Goal: Book appointment/travel/reservation

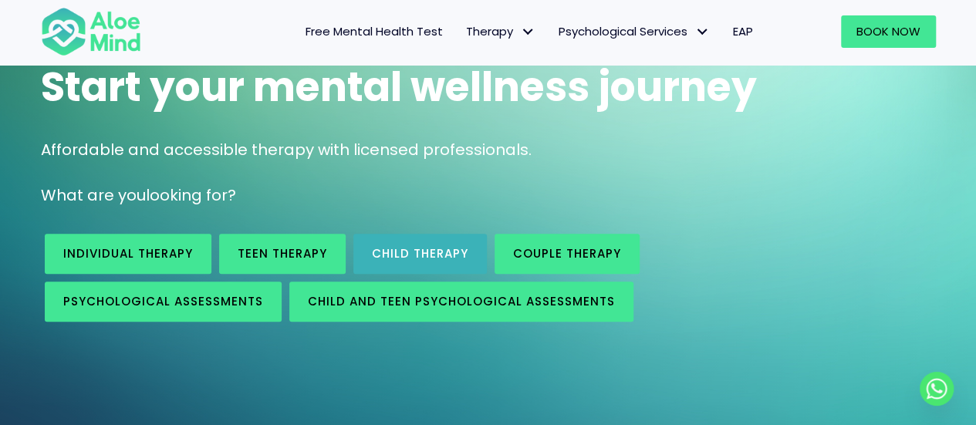
scroll to position [154, 0]
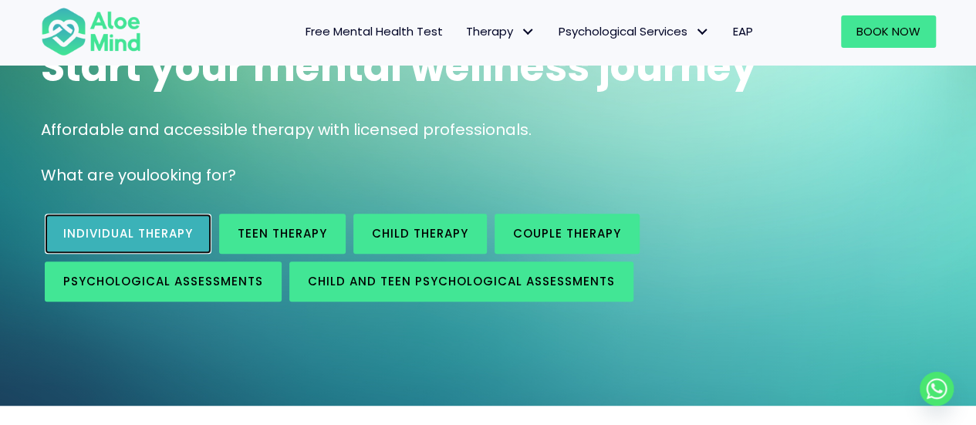
click at [176, 229] on span "Individual therapy" at bounding box center [128, 233] width 130 height 16
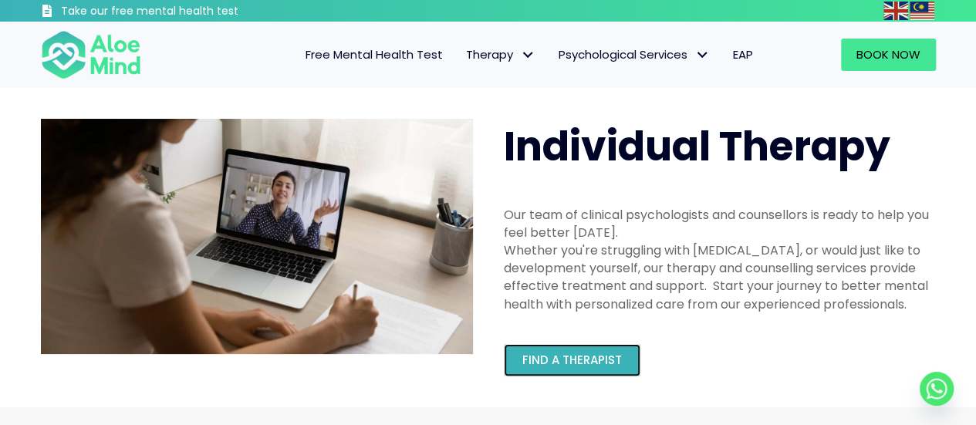
click at [581, 368] on link "Find a therapist" at bounding box center [572, 360] width 137 height 32
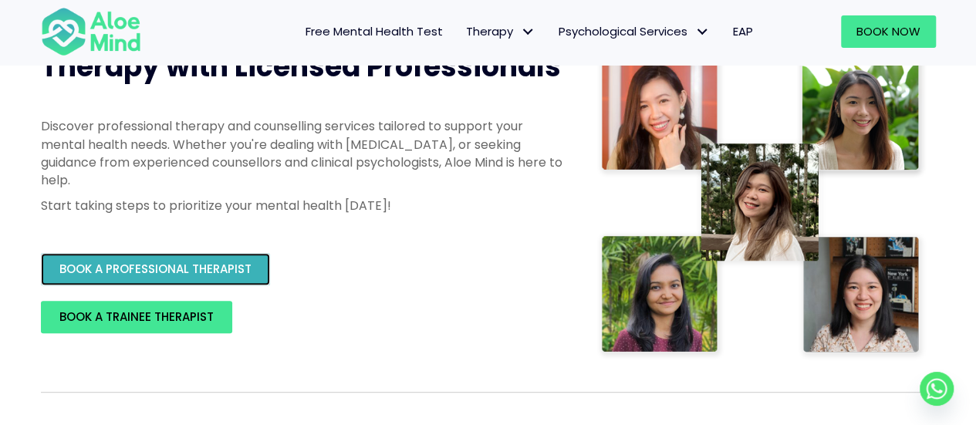
click at [173, 276] on span "BOOK A PROFESSIONAL THERAPIST" at bounding box center [155, 269] width 192 height 16
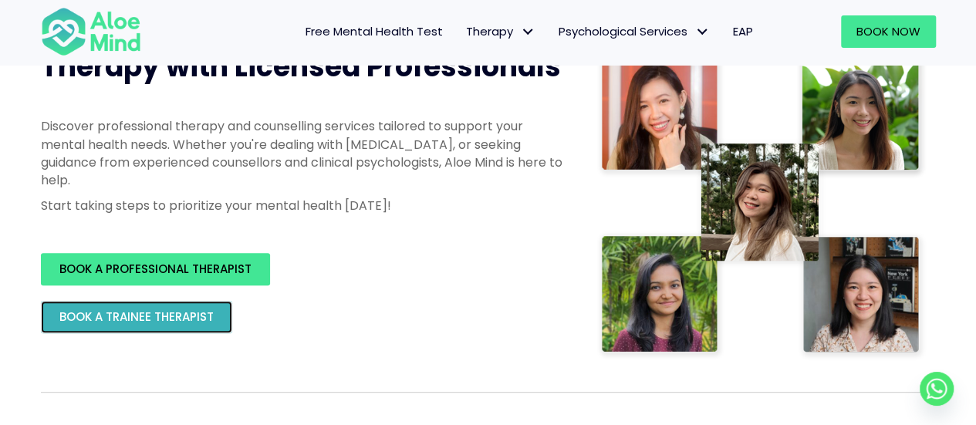
click at [142, 317] on span "BOOK A TRAINEE THERAPIST" at bounding box center [136, 317] width 154 height 16
